Goal: Transaction & Acquisition: Purchase product/service

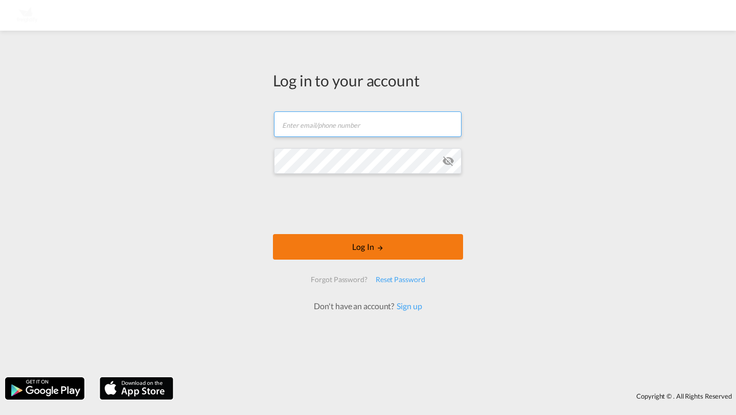
type input "[PERSON_NAME][EMAIL_ADDRESS][DOMAIN_NAME]"
click at [305, 250] on button "Log In" at bounding box center [368, 247] width 190 height 26
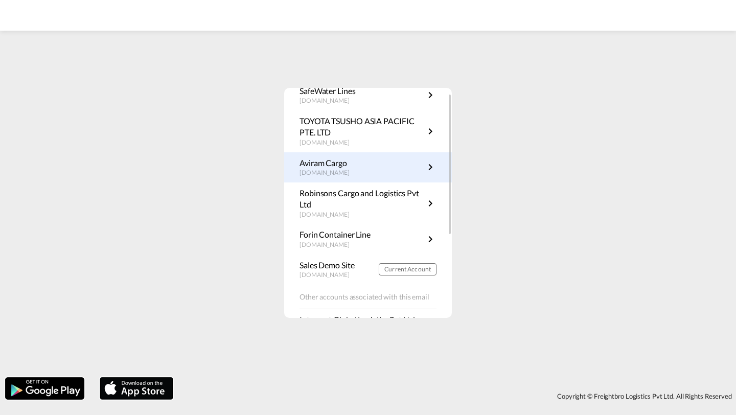
scroll to position [76, 0]
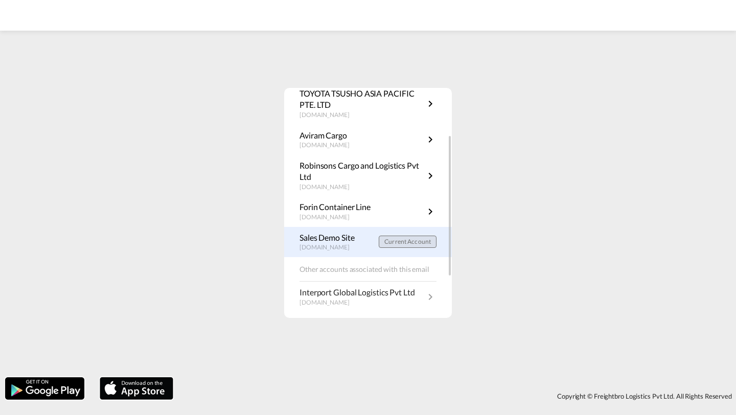
click at [392, 245] on button "Current Account" at bounding box center [408, 242] width 58 height 12
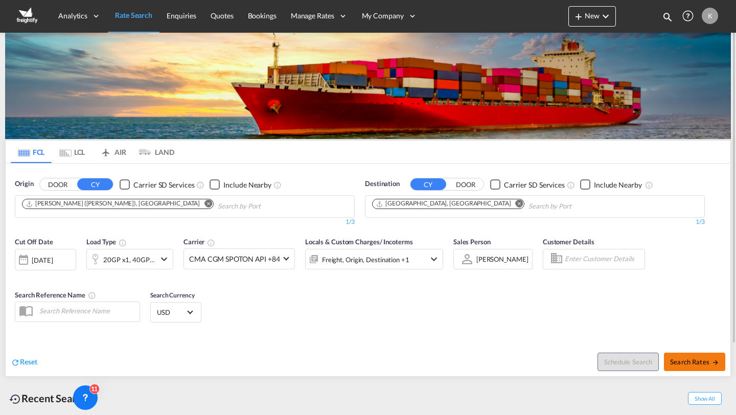
click at [673, 355] on button "Search Rates" at bounding box center [694, 362] width 61 height 18
type input "INNSA to DEHAM / 2 Sep 2025"
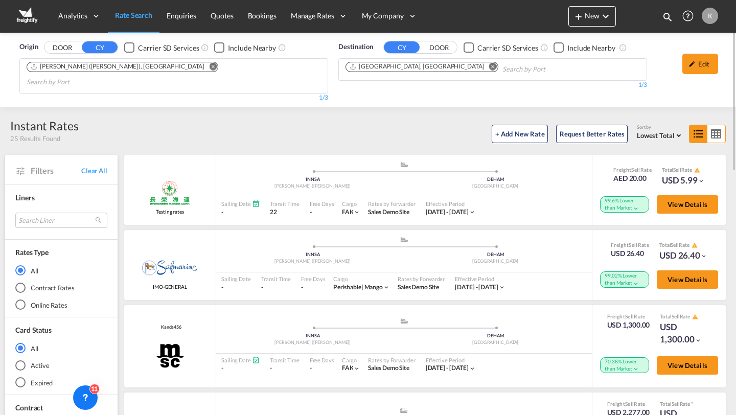
click at [21, 300] on div "Online Rates" at bounding box center [20, 305] width 10 height 10
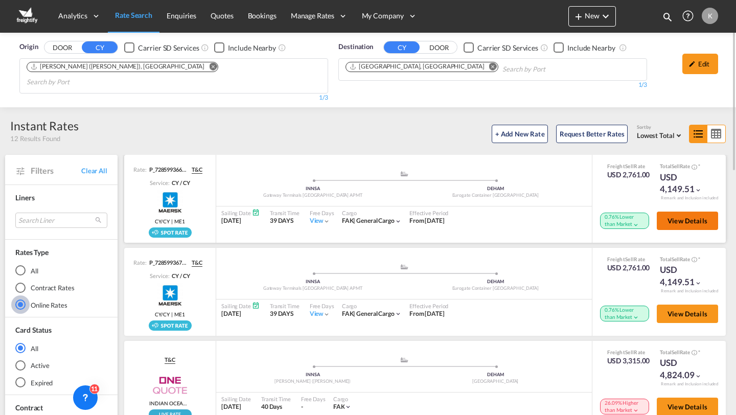
click at [710, 212] on button "View Details" at bounding box center [687, 221] width 61 height 18
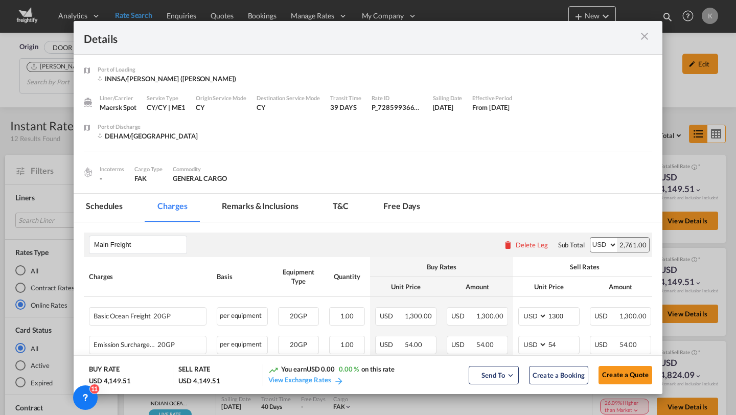
click at [117, 205] on md-tab-item "Schedules" at bounding box center [104, 208] width 61 height 28
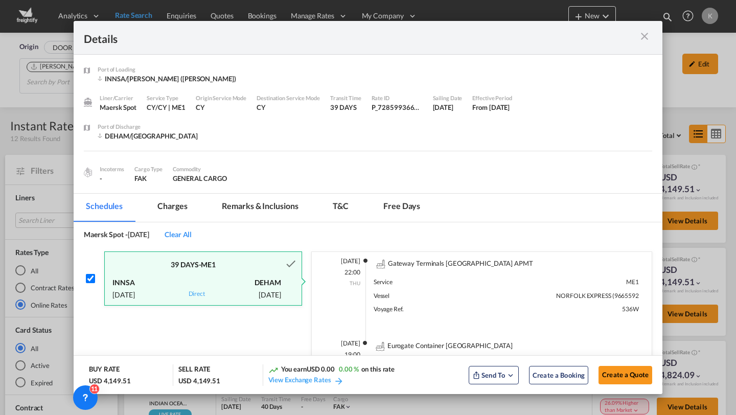
scroll to position [117, 0]
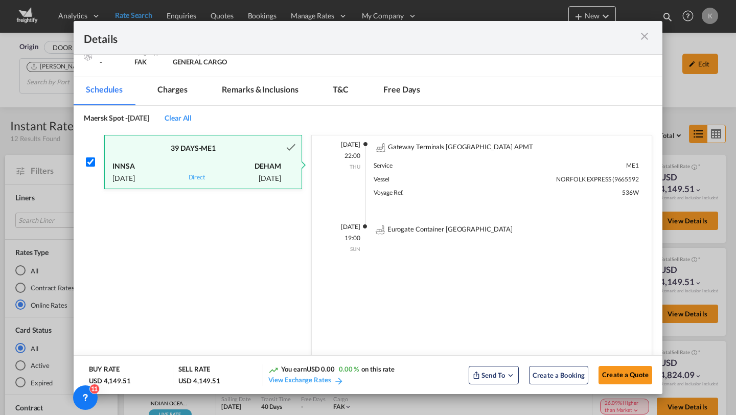
click at [178, 80] on md-tab-item "Charges" at bounding box center [172, 91] width 54 height 28
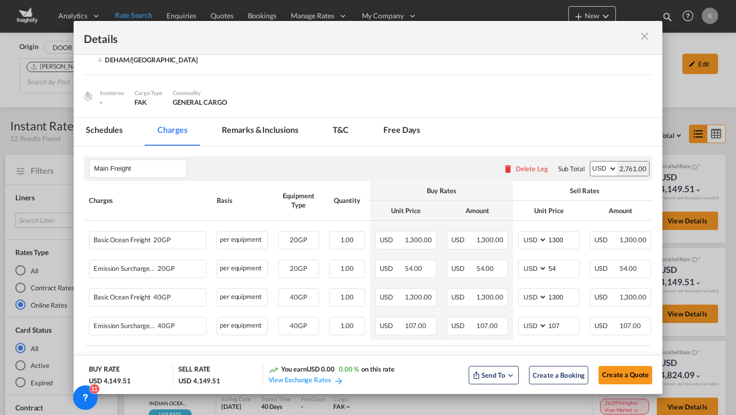
scroll to position [77, 0]
click at [568, 234] on input "1300" at bounding box center [564, 238] width 32 height 15
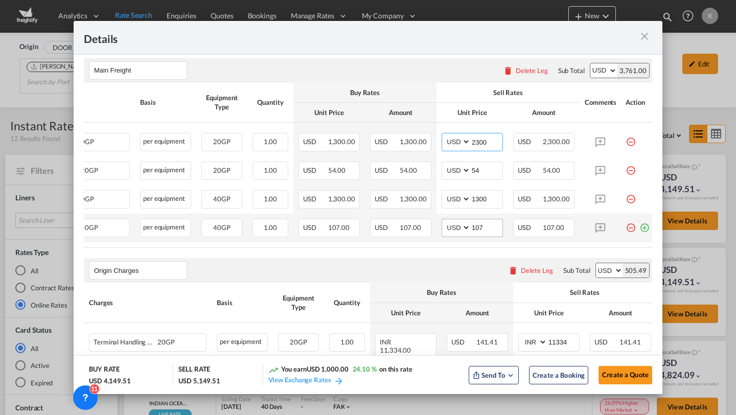
scroll to position [0, 79]
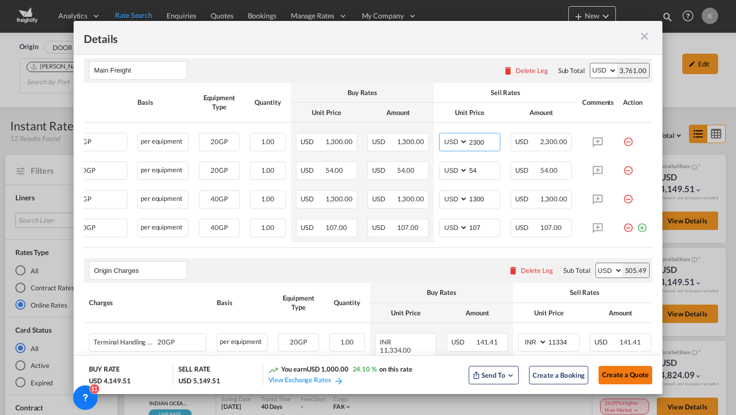
type input "2300"
click at [620, 372] on span "Create a Quote" at bounding box center [625, 375] width 47 height 8
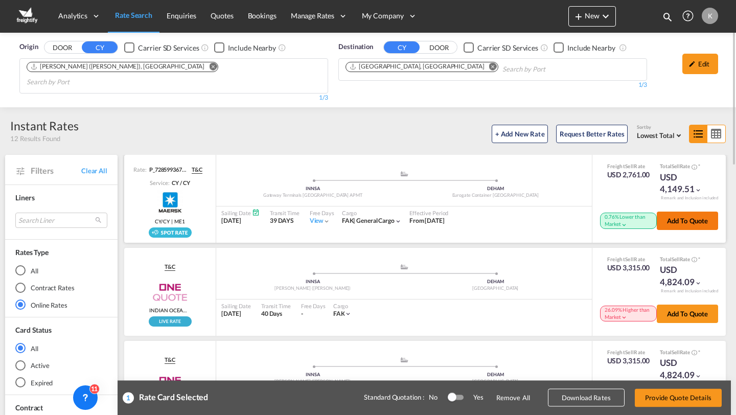
click at [680, 215] on button "Add to quote" at bounding box center [687, 221] width 61 height 18
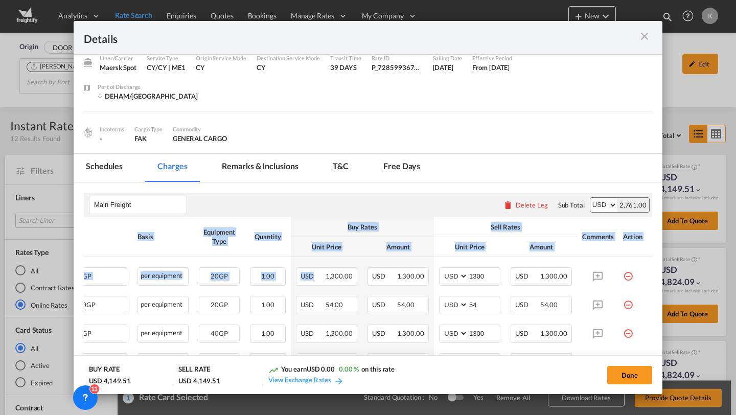
drag, startPoint x: 402, startPoint y: 274, endPoint x: 660, endPoint y: 282, distance: 257.3
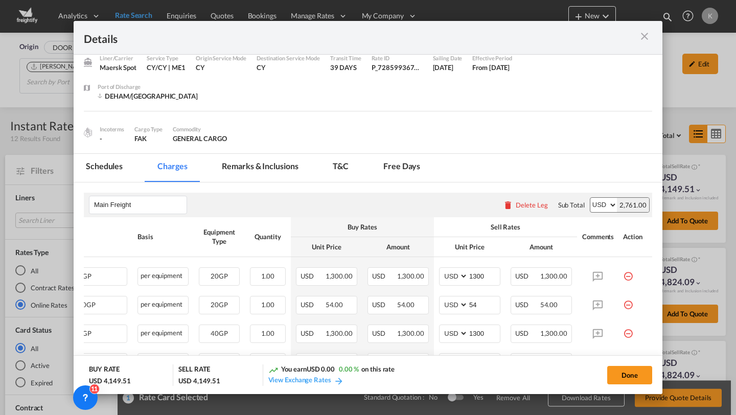
click at [429, 225] on th "Buy Rates" at bounding box center [362, 227] width 143 height 20
click at [555, 269] on div "USD 1,300.00" at bounding box center [541, 276] width 61 height 18
click at [485, 277] on input "1300" at bounding box center [484, 275] width 32 height 15
type input "1320"
click at [419, 254] on th "Amount" at bounding box center [398, 247] width 72 height 20
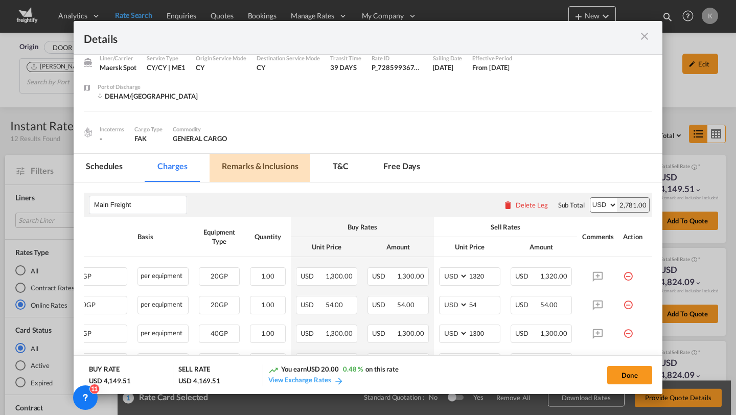
click at [288, 170] on md-tab-item "Remarks & Inclusions" at bounding box center [260, 168] width 101 height 28
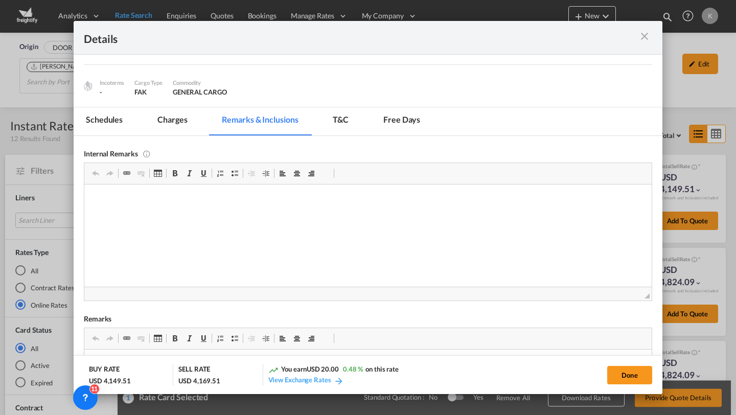
scroll to position [49, 0]
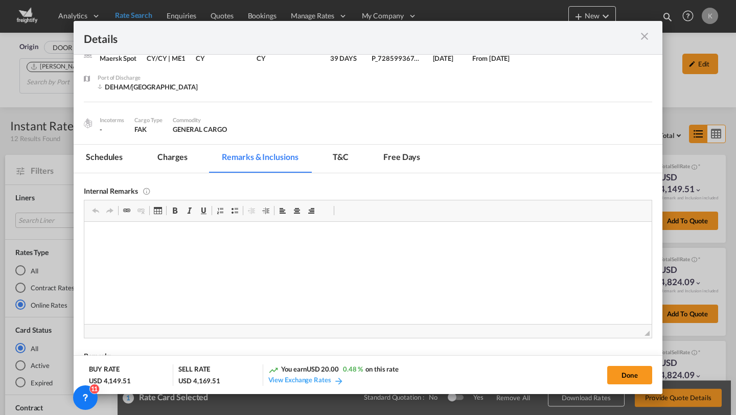
click at [401, 151] on md-tab-item "Free days" at bounding box center [401, 159] width 61 height 28
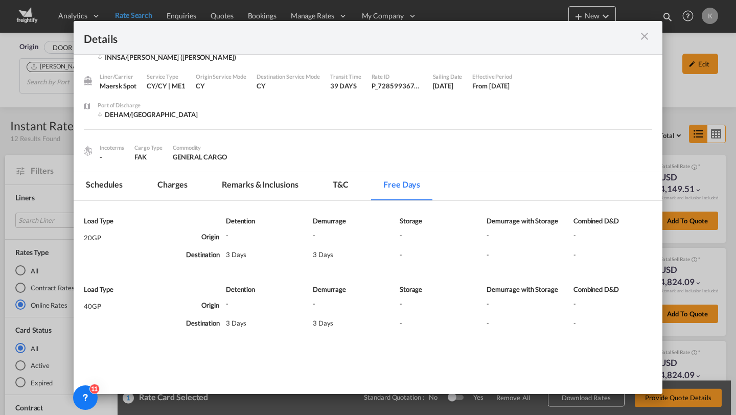
scroll to position [21, 0]
click at [164, 188] on md-tab-item "Charges" at bounding box center [172, 186] width 54 height 28
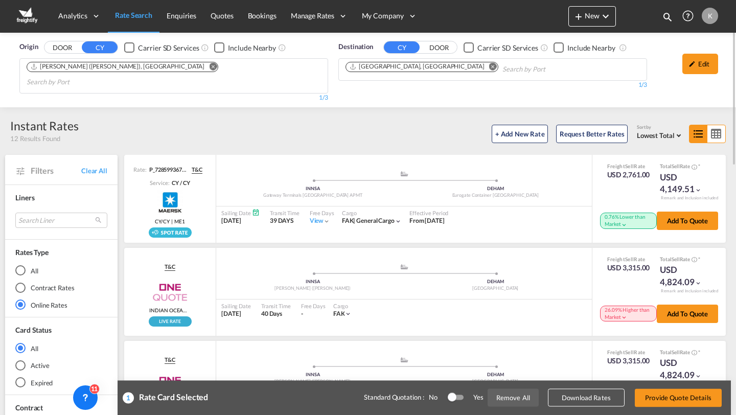
click at [515, 400] on button "Remove All" at bounding box center [513, 398] width 51 height 18
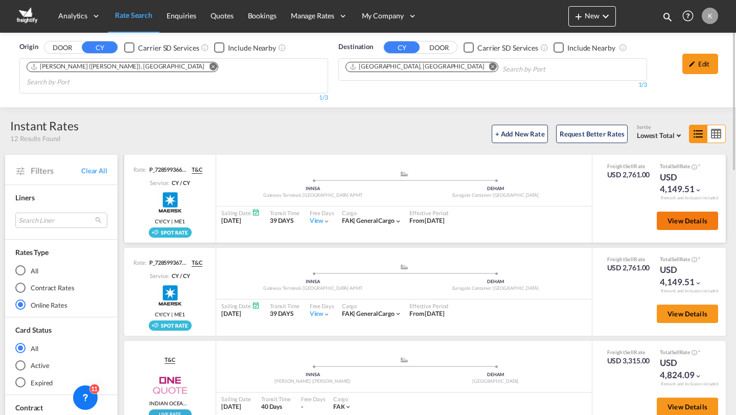
click at [700, 217] on span "View Details" at bounding box center [688, 221] width 40 height 8
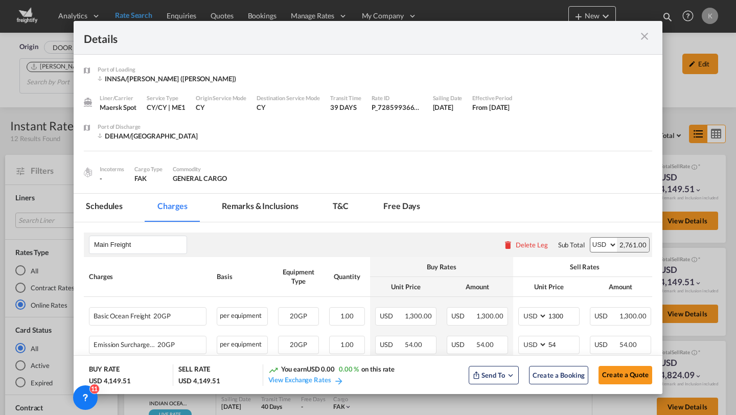
click at [645, 47] on div "Details" at bounding box center [368, 38] width 589 height 34
click at [645, 38] on md-icon "icon-close m-3 fg-AAA8AD cursor" at bounding box center [645, 36] width 12 height 12
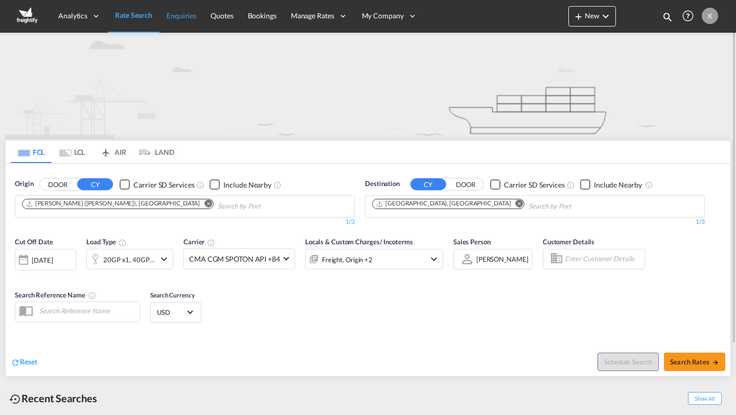
click at [183, 25] on link "Enquiries" at bounding box center [182, 15] width 44 height 33
click at [183, 14] on span "Enquiries" at bounding box center [182, 15] width 30 height 9
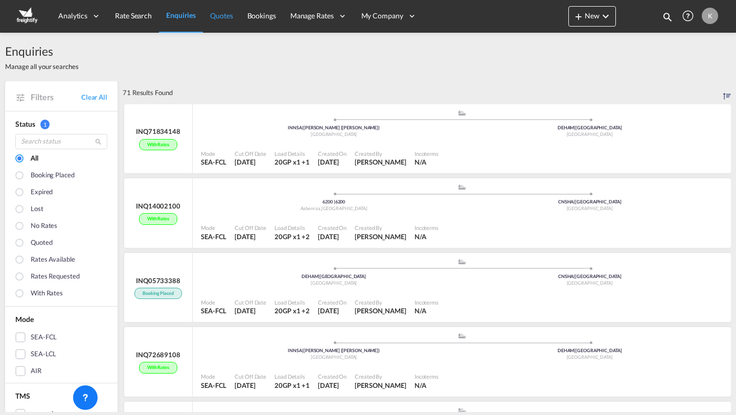
click at [223, 21] on link "Quotes" at bounding box center [221, 15] width 37 height 33
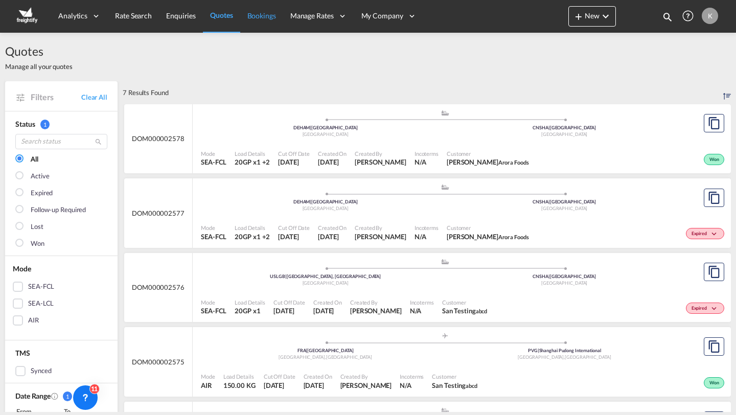
click at [265, 11] on span "Bookings" at bounding box center [261, 16] width 29 height 10
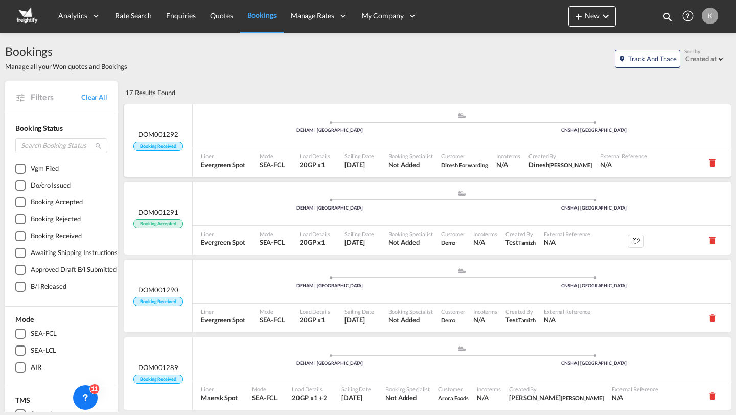
click at [237, 149] on div "Liner Evergreen Spot" at bounding box center [226, 162] width 59 height 29
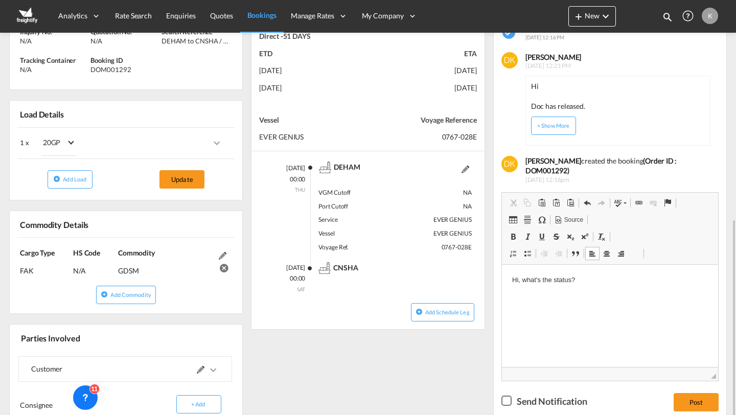
scroll to position [288, 0]
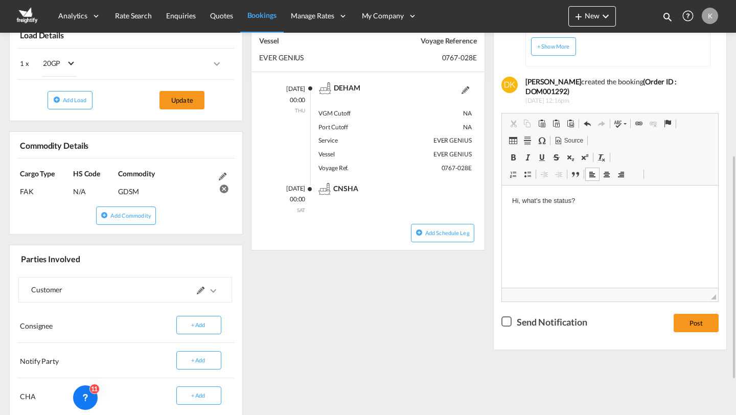
click at [518, 200] on p "Hi, what's the status?" at bounding box center [610, 200] width 196 height 11
click at [512, 316] on div "Checkbox No Ink" at bounding box center [507, 321] width 10 height 10
click at [688, 317] on button "Post" at bounding box center [696, 323] width 45 height 18
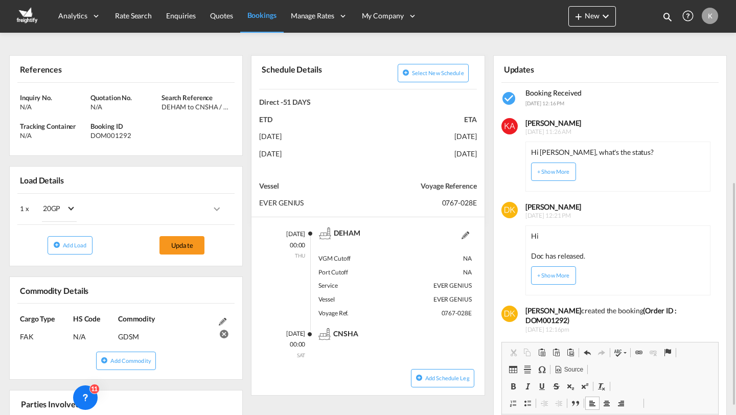
scroll to position [135, 0]
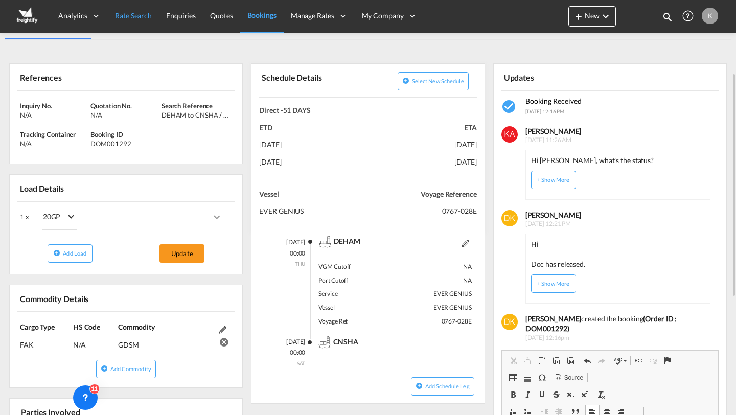
click at [145, 26] on link "Rate Search" at bounding box center [133, 15] width 51 height 33
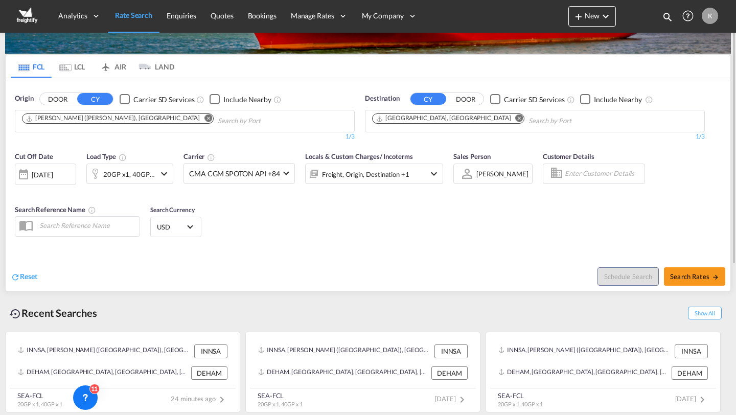
scroll to position [4, 0]
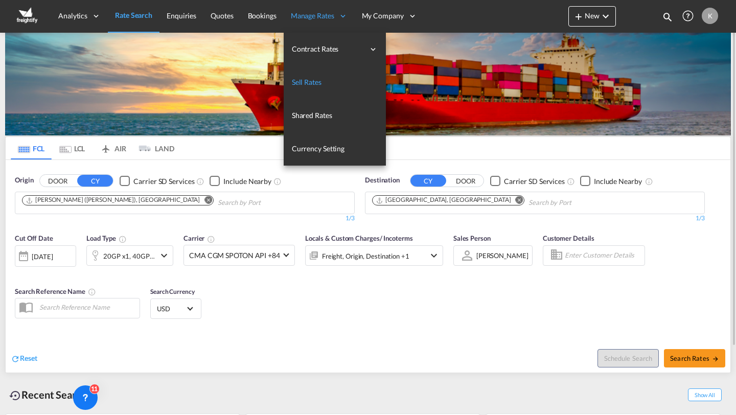
click at [308, 82] on span "Sell Rates" at bounding box center [307, 82] width 30 height 9
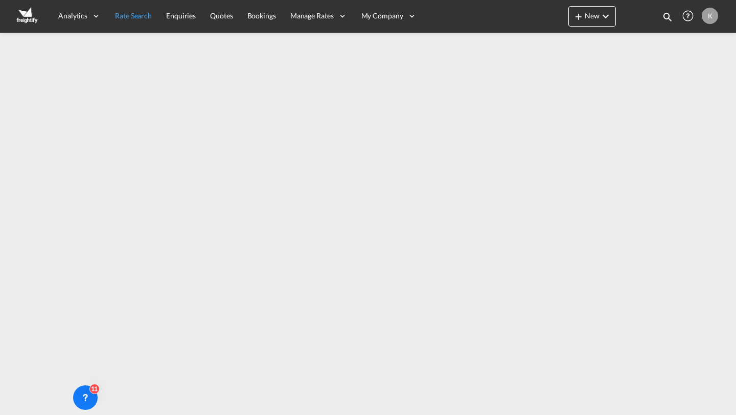
click at [140, 21] on link "Rate Search" at bounding box center [133, 15] width 51 height 33
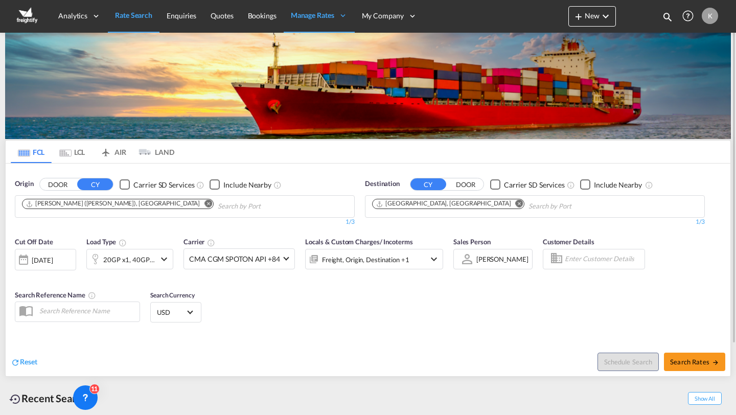
click at [591, 3] on div "New Rates Ratecard Ratesheet Quote Bookings Bookings Quotes Enquiries Help Reso…" at bounding box center [645, 16] width 152 height 32
click at [577, 9] on button "New" at bounding box center [593, 16] width 48 height 20
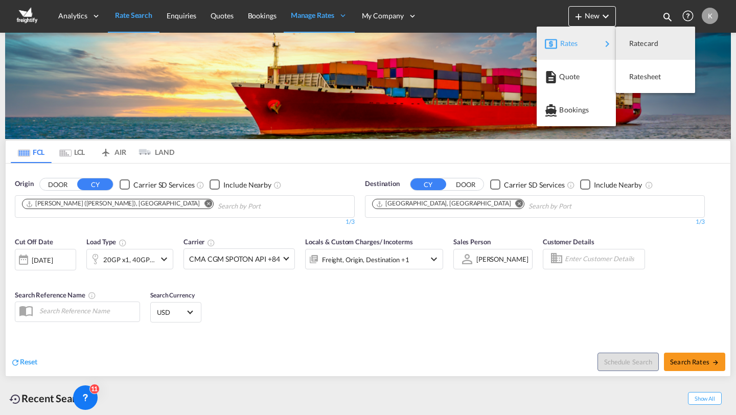
click at [515, 15] on md-backdrop at bounding box center [368, 207] width 736 height 415
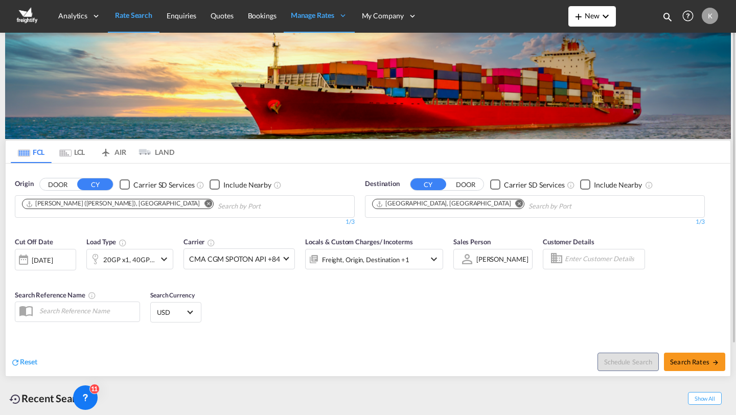
click at [576, 9] on button "New" at bounding box center [593, 16] width 48 height 20
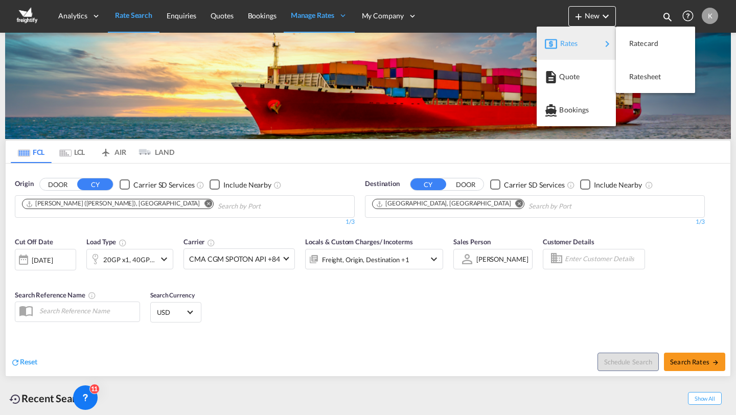
click at [580, 14] on md-backdrop at bounding box center [368, 207] width 736 height 415
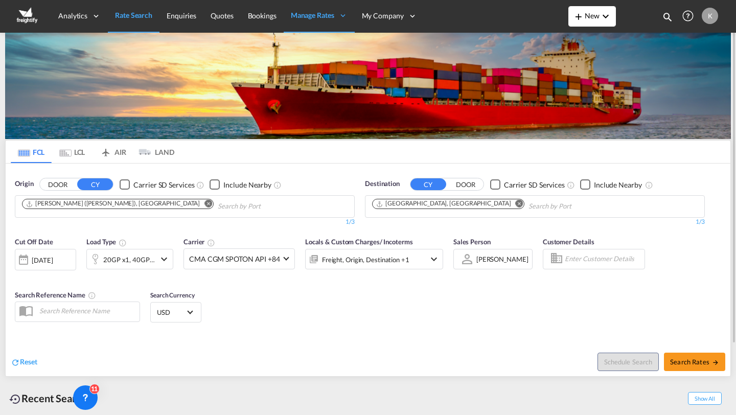
click at [587, 14] on span "New" at bounding box center [592, 15] width 39 height 9
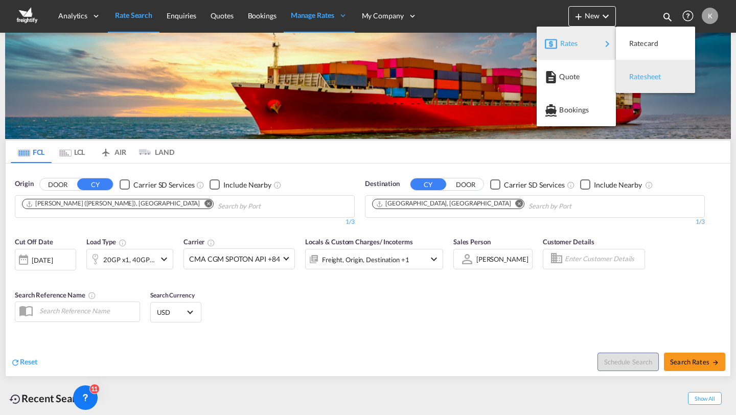
click at [641, 78] on span "Ratesheet" at bounding box center [634, 76] width 11 height 20
